Goal: Task Accomplishment & Management: Use online tool/utility

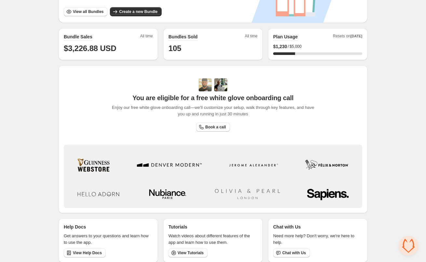
scroll to position [156, 0]
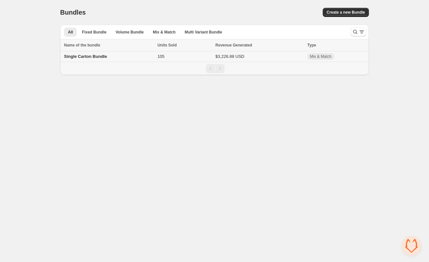
click at [88, 57] on span "Single Carton Bundle" at bounding box center [85, 56] width 43 height 5
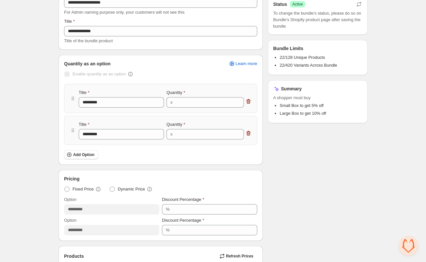
scroll to position [98, 0]
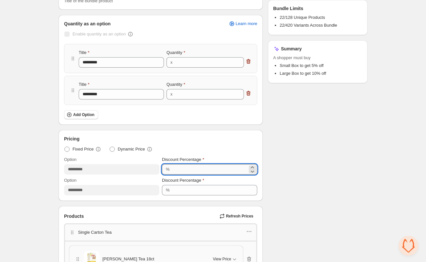
click at [173, 170] on input "*" at bounding box center [210, 169] width 76 height 10
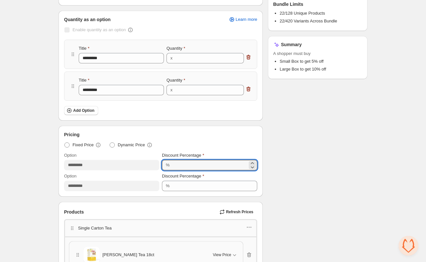
scroll to position [130, 0]
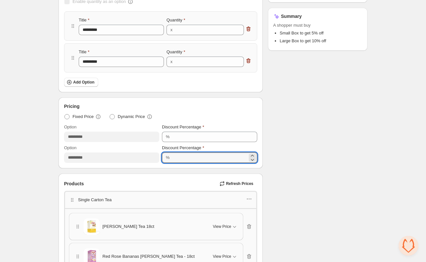
drag, startPoint x: 175, startPoint y: 157, endPoint x: 167, endPoint y: 158, distance: 8.8
click at [167, 158] on div "% **" at bounding box center [209, 158] width 95 height 10
type input "*"
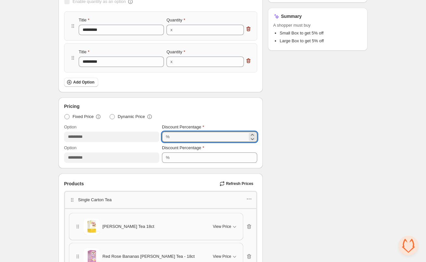
drag, startPoint x: 175, startPoint y: 134, endPoint x: 169, endPoint y: 134, distance: 5.2
click at [169, 134] on div "% *" at bounding box center [209, 137] width 95 height 10
type input "*"
click at [184, 140] on input "*" at bounding box center [210, 137] width 76 height 10
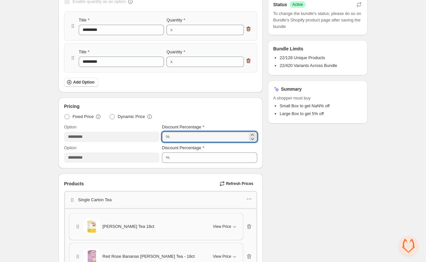
click at [254, 136] on icon at bounding box center [252, 139] width 7 height 7
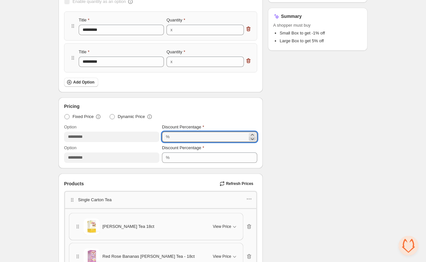
click at [254, 140] on icon at bounding box center [252, 139] width 7 height 7
click at [254, 139] on icon at bounding box center [252, 139] width 7 height 7
click at [254, 140] on icon at bounding box center [252, 139] width 7 height 7
click at [254, 139] on icon at bounding box center [252, 139] width 3 height 2
click at [254, 136] on icon at bounding box center [252, 139] width 7 height 7
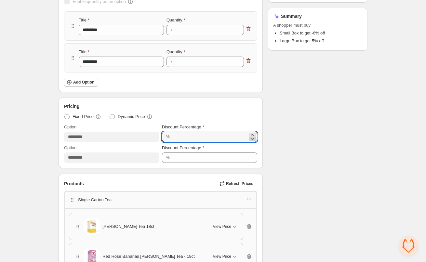
click at [254, 136] on icon at bounding box center [252, 139] width 7 height 7
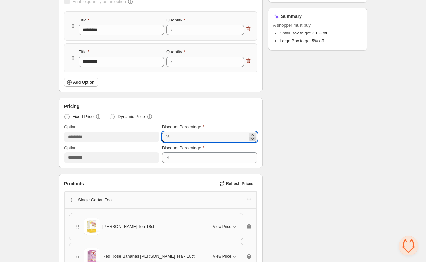
click at [254, 136] on icon at bounding box center [252, 139] width 7 height 7
click at [254, 140] on icon at bounding box center [252, 139] width 7 height 7
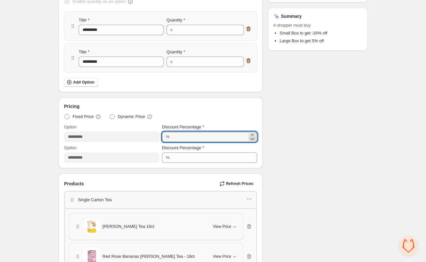
click at [254, 140] on icon at bounding box center [252, 139] width 7 height 7
drag, startPoint x: 161, startPoint y: 138, endPoint x: 112, endPoint y: 138, distance: 49.4
click at [113, 138] on div "Option ********* Discount Percentage % ***" at bounding box center [160, 133] width 193 height 18
type input "*"
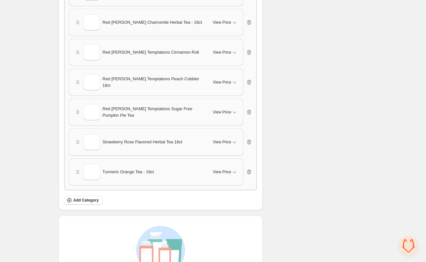
scroll to position [883, 0]
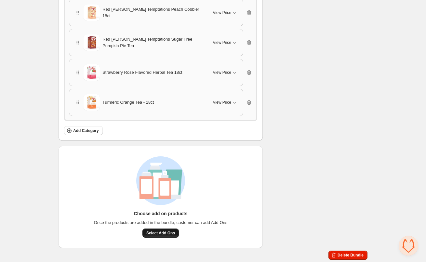
click at [156, 236] on button "Select Add Ons" at bounding box center [160, 233] width 36 height 9
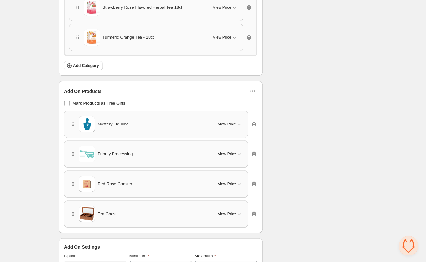
scroll to position [981, 0]
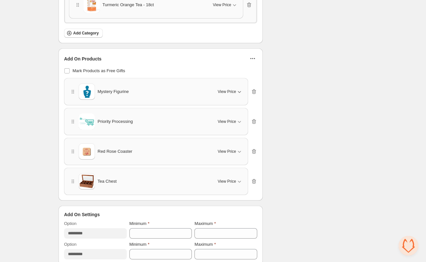
click at [239, 89] on icon "button" at bounding box center [239, 91] width 7 height 7
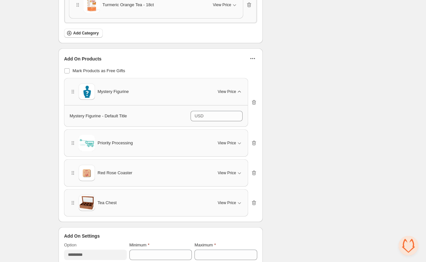
click at [242, 85] on div "Mystery Figurine View Price" at bounding box center [156, 92] width 173 height 16
click at [237, 143] on icon "button" at bounding box center [239, 143] width 7 height 7
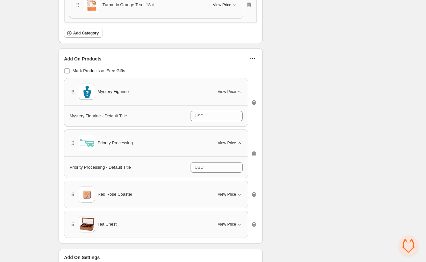
click at [237, 188] on div "Red Rose Coaster View Price" at bounding box center [156, 194] width 173 height 16
click at [239, 194] on icon "button" at bounding box center [239, 195] width 3 height 2
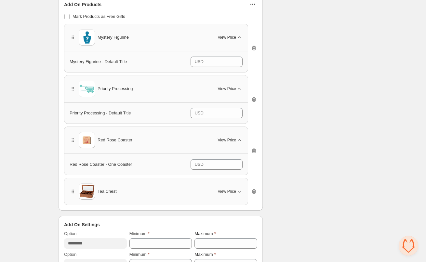
scroll to position [1046, 0]
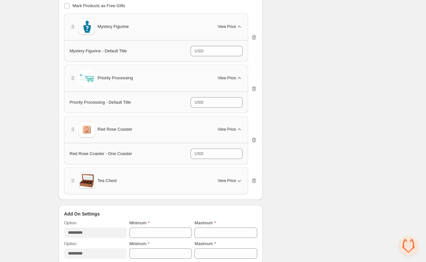
click at [239, 183] on icon "button" at bounding box center [239, 181] width 7 height 7
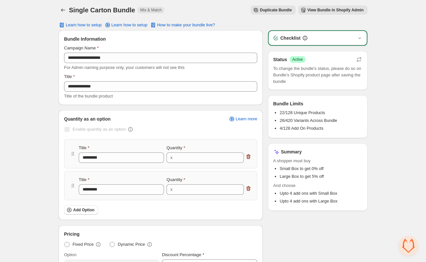
scroll to position [0, 0]
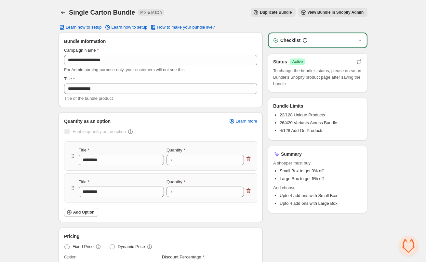
click at [357, 42] on icon "button" at bounding box center [360, 40] width 7 height 7
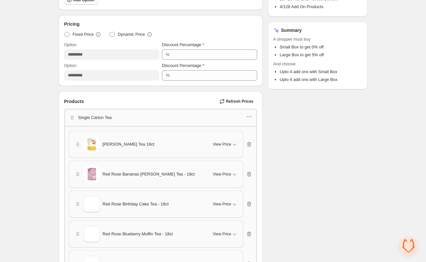
scroll to position [228, 0]
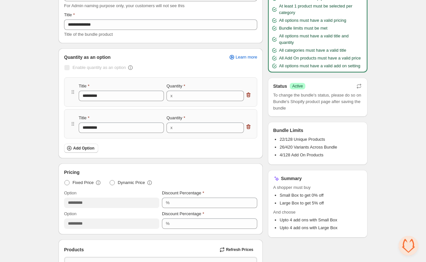
scroll to position [0, 0]
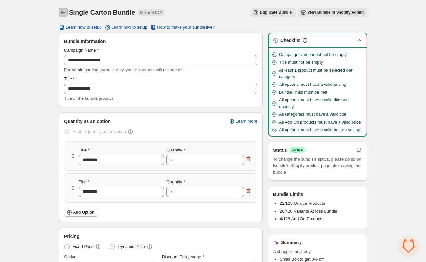
click at [62, 11] on icon "Back" at bounding box center [63, 12] width 7 height 7
